Goal: Task Accomplishment & Management: Use online tool/utility

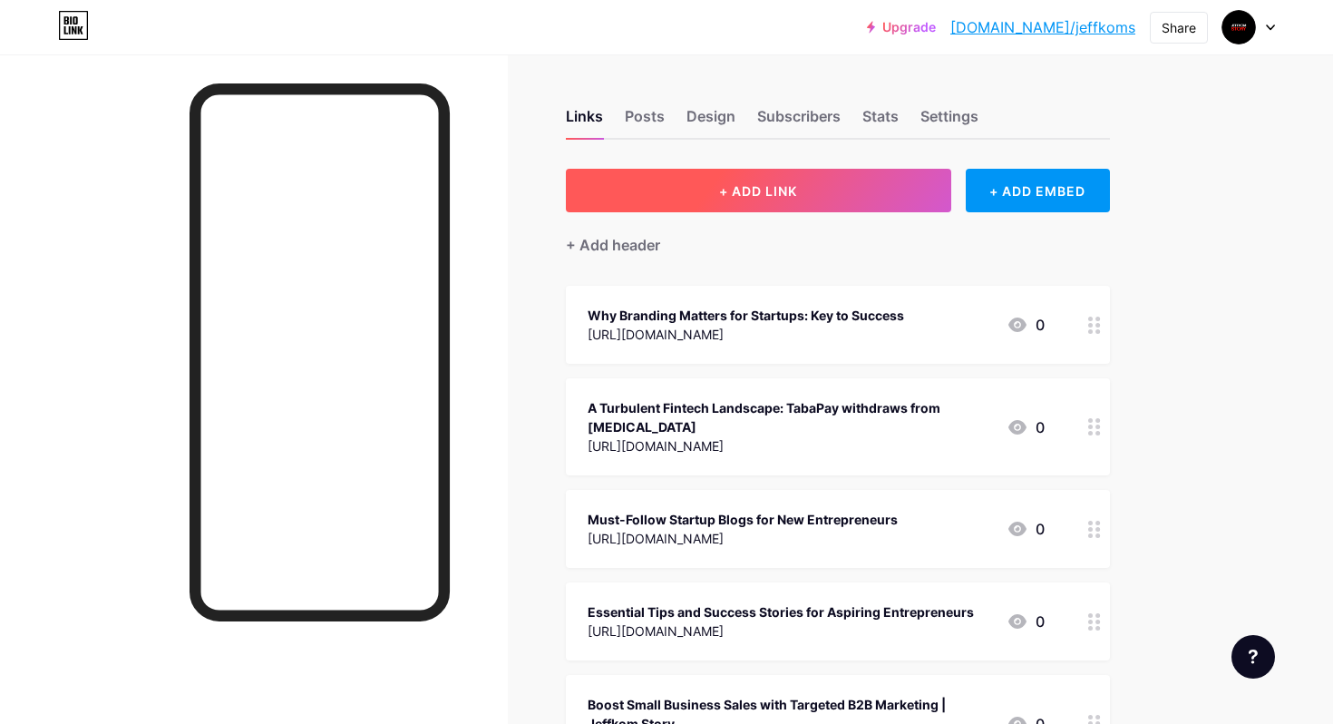
click at [662, 195] on button "+ ADD LINK" at bounding box center [758, 191] width 385 height 44
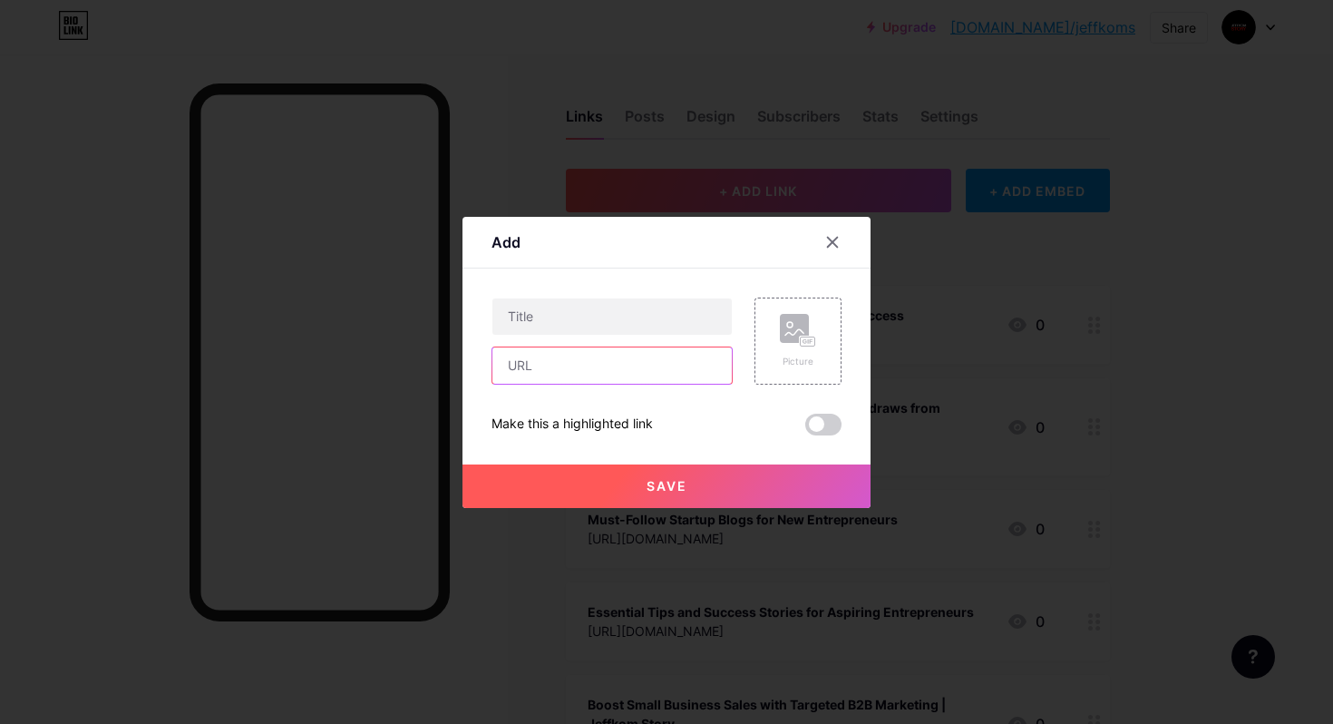
click at [599, 363] on input "text" at bounding box center [611, 365] width 239 height 36
paste input "[URL][DOMAIN_NAME]"
type input "[URL][DOMAIN_NAME]"
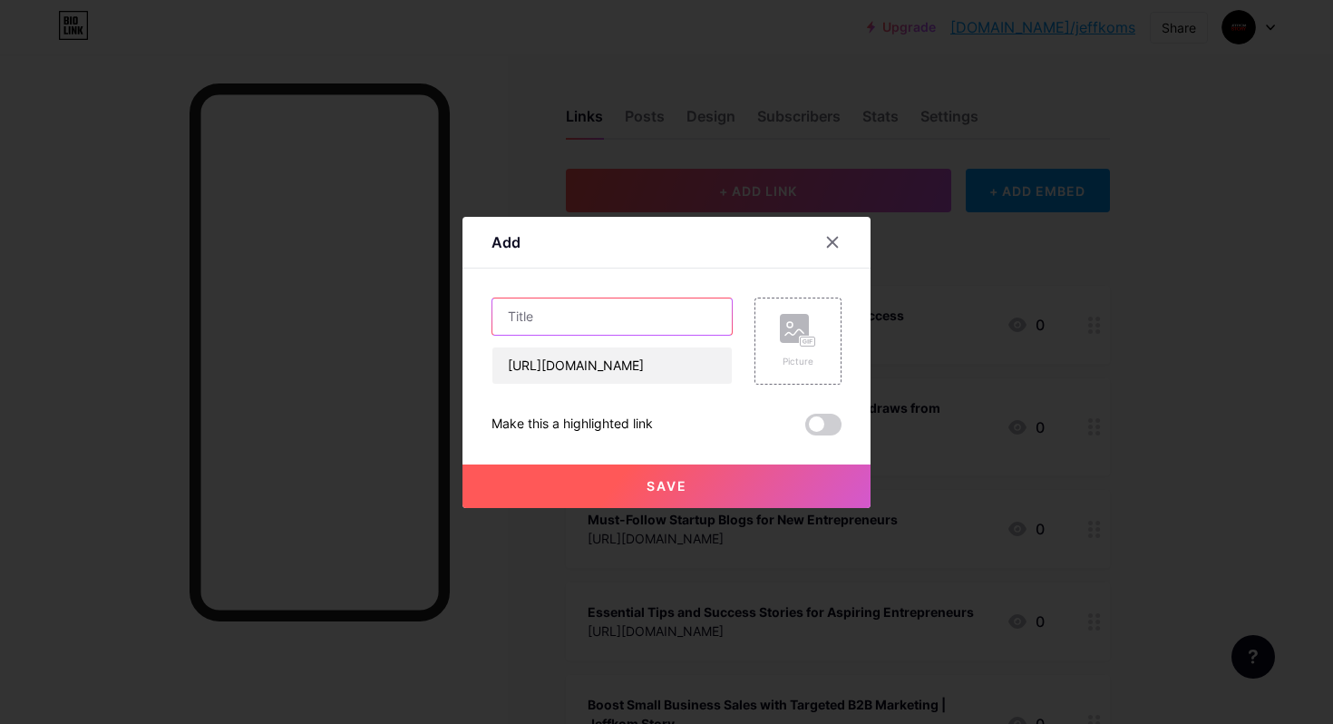
click at [605, 313] on input "text" at bounding box center [611, 316] width 239 height 36
paste input "[PERSON_NAME]’s Billion-Dollar AI Empire: Powering the Next Wave of Global Inno…"
type input "[PERSON_NAME]’s Billion-Dollar AI Empire: Powering the Next Wave of Global Inno…"
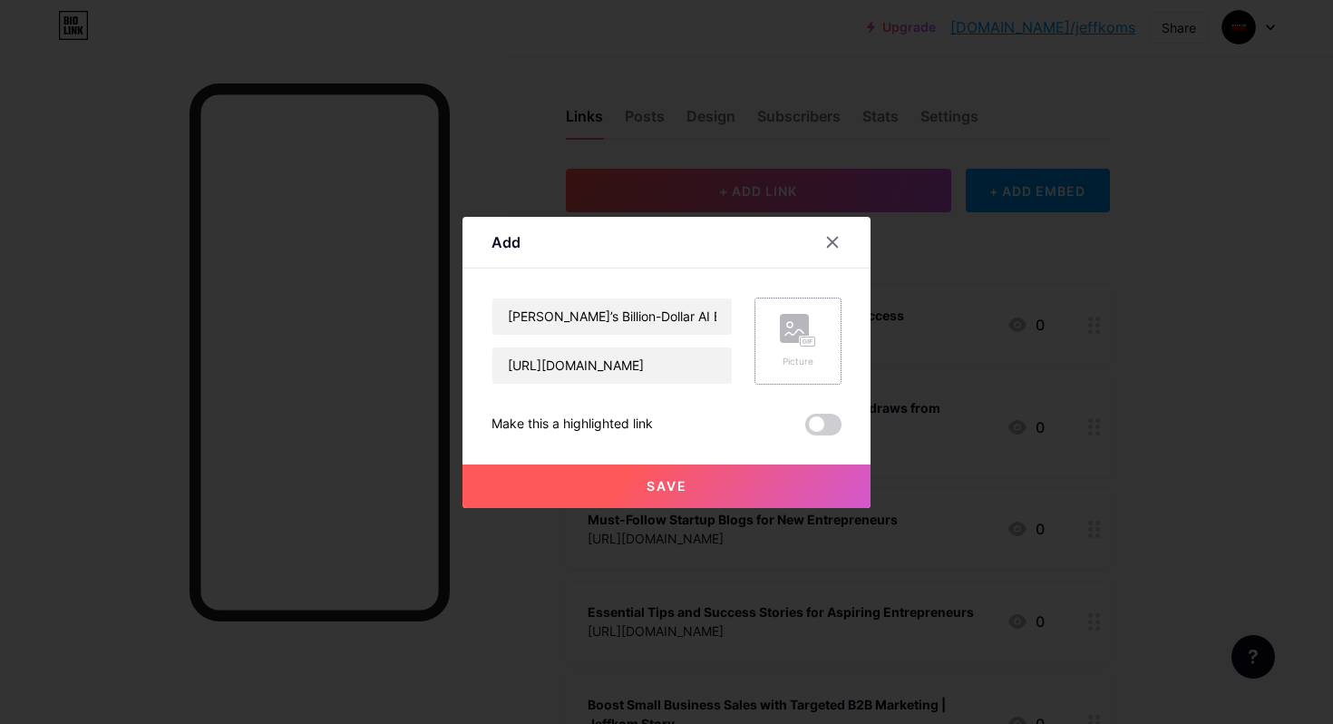
click at [803, 328] on rect at bounding box center [794, 328] width 29 height 29
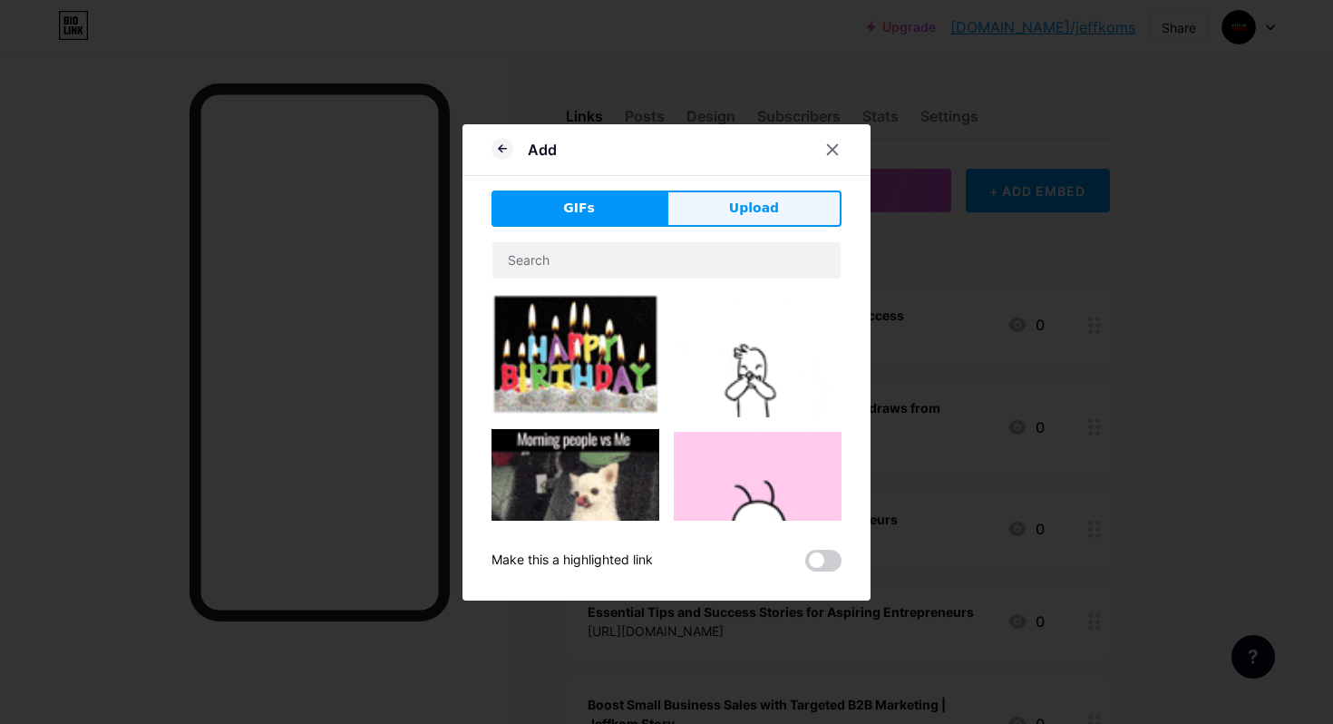
click at [734, 220] on button "Upload" at bounding box center [754, 208] width 175 height 36
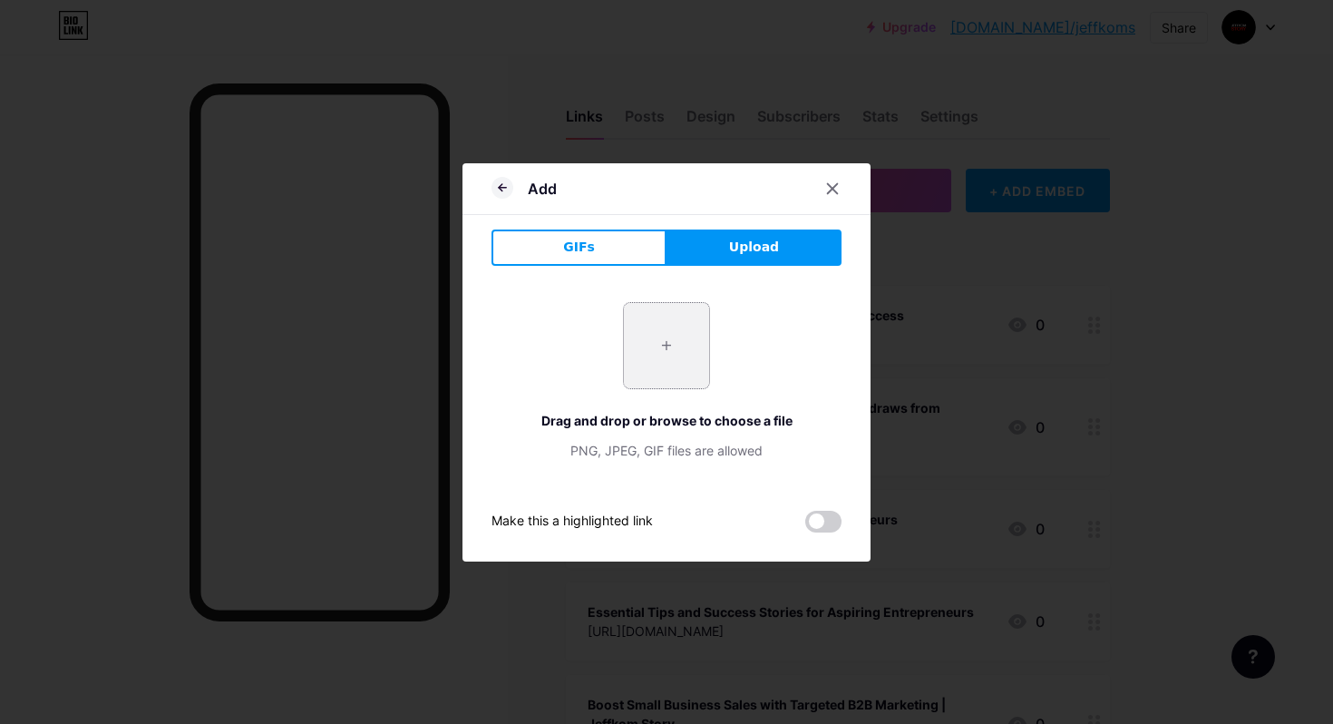
click at [683, 345] on input "file" at bounding box center [666, 345] width 85 height 85
type input "C:\fakepath\Nvidia’s AI Empire Inside Its Biggest Startup Investments.jpg"
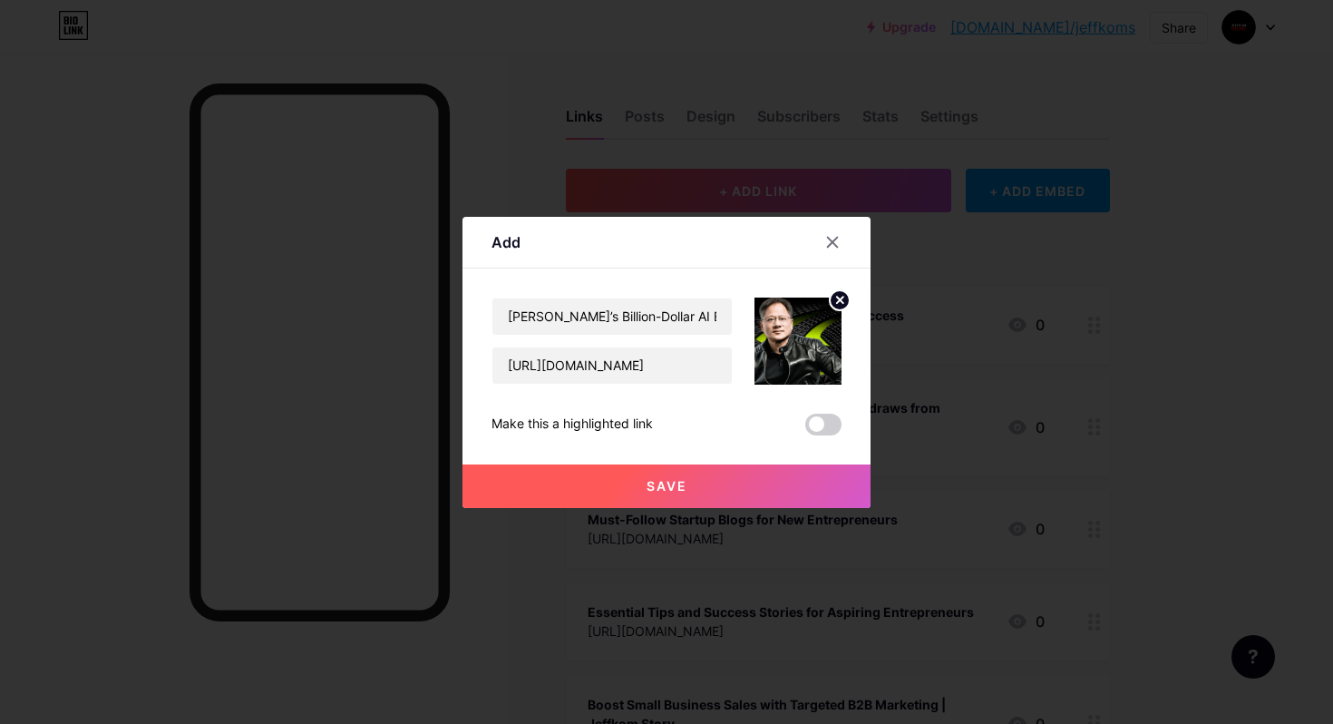
click at [709, 488] on button "Save" at bounding box center [667, 486] width 408 height 44
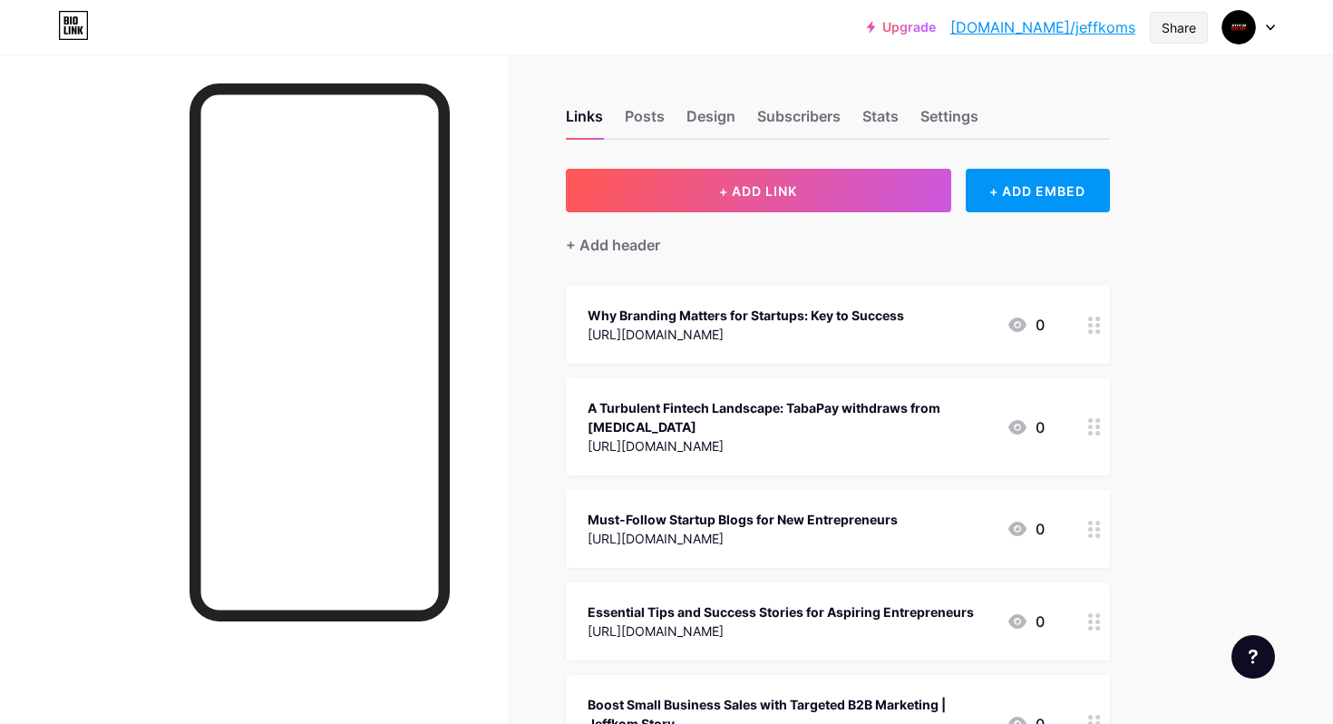
click at [1173, 34] on div "Share" at bounding box center [1179, 27] width 34 height 19
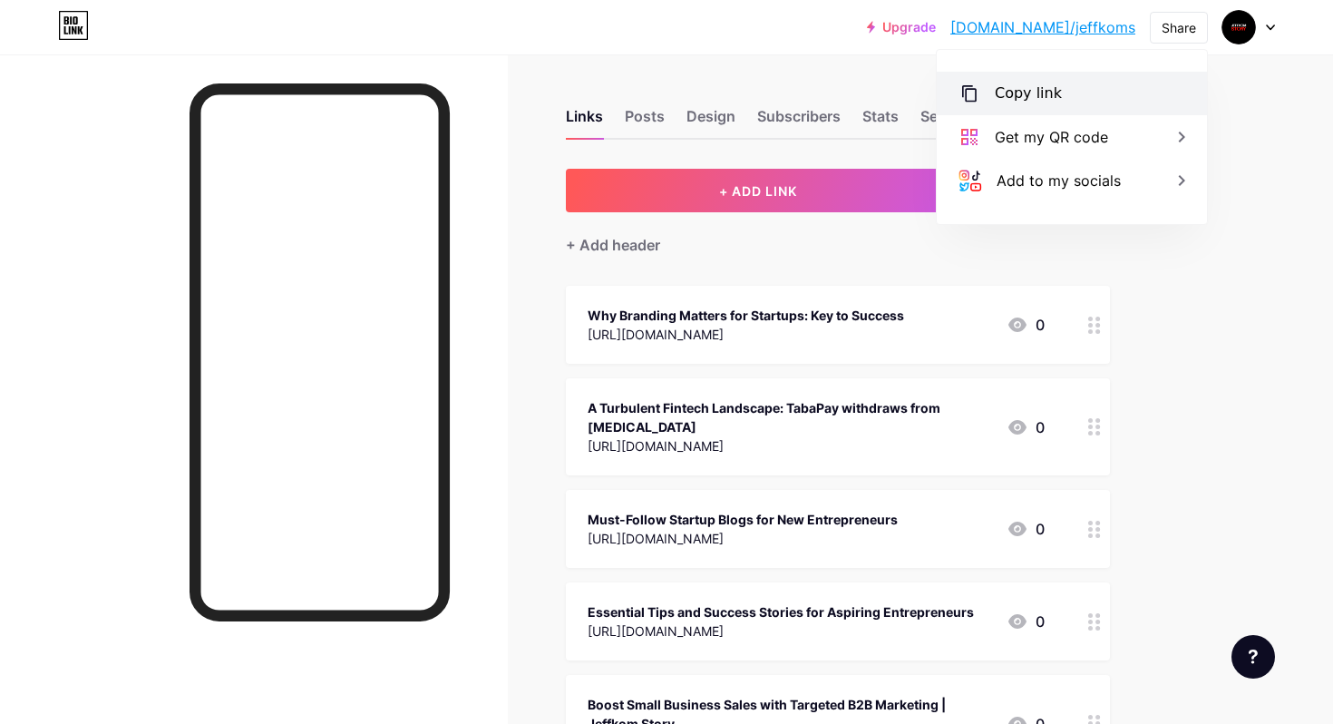
click at [1092, 94] on div "Copy link" at bounding box center [1072, 94] width 270 height 44
click at [507, 256] on div at bounding box center [254, 416] width 508 height 724
